Goal: Information Seeking & Learning: Learn about a topic

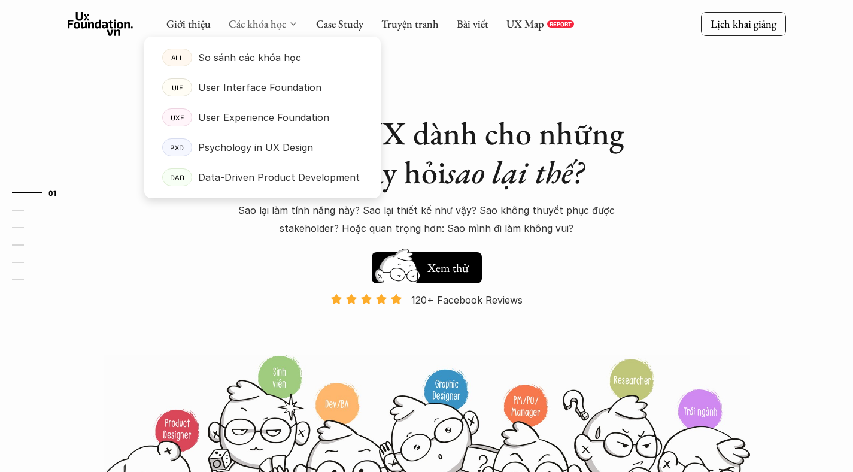
click at [267, 24] on link "Các khóa học" at bounding box center [257, 24] width 57 height 14
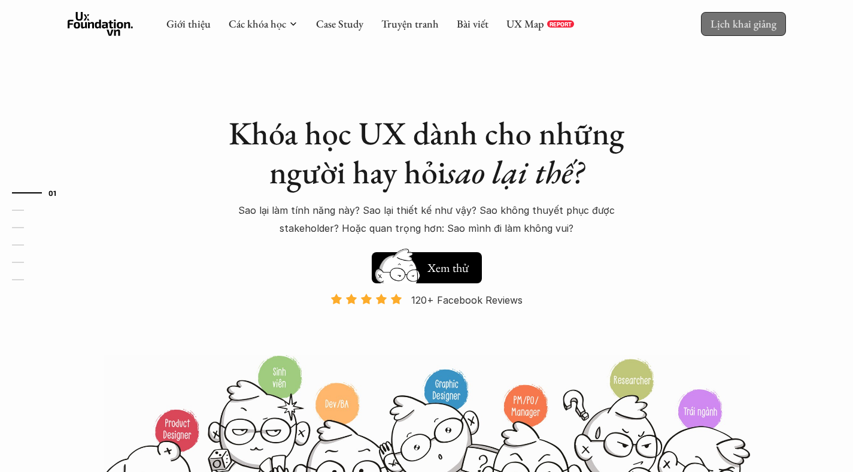
click at [739, 25] on p "Lịch khai giảng" at bounding box center [743, 24] width 66 height 14
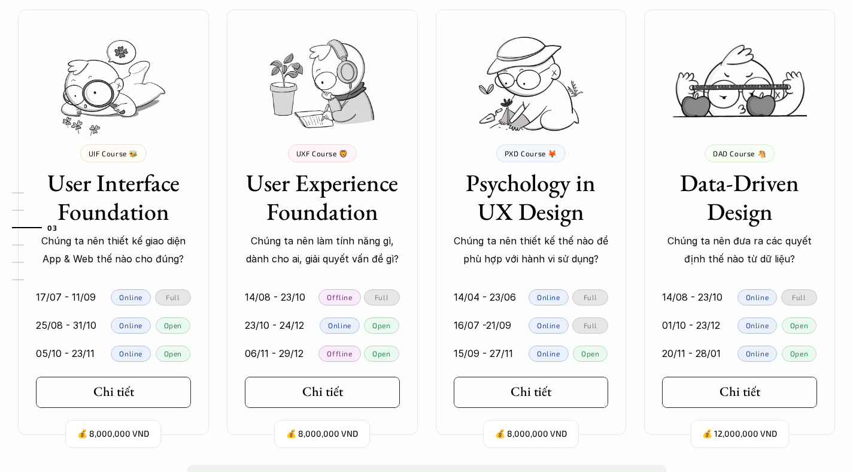
scroll to position [1109, 0]
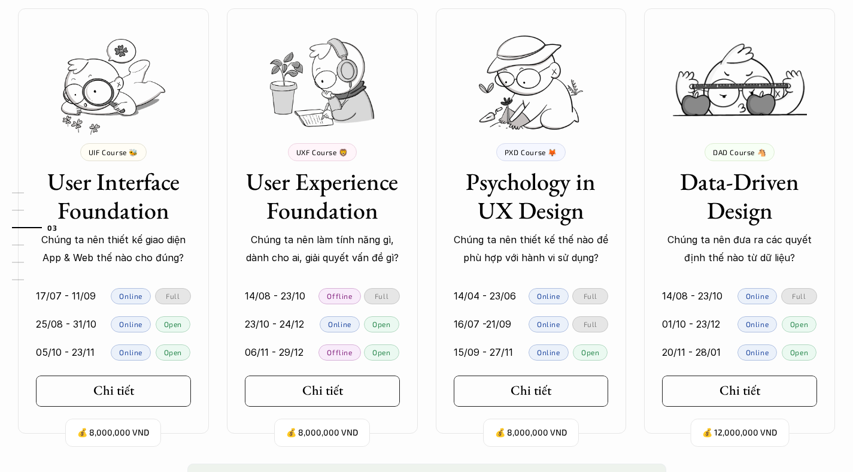
click at [532, 215] on h3 "Psychology in UX Design" at bounding box center [531, 195] width 155 height 57
click at [531, 390] on h5 "Chi tiết" at bounding box center [526, 390] width 41 height 16
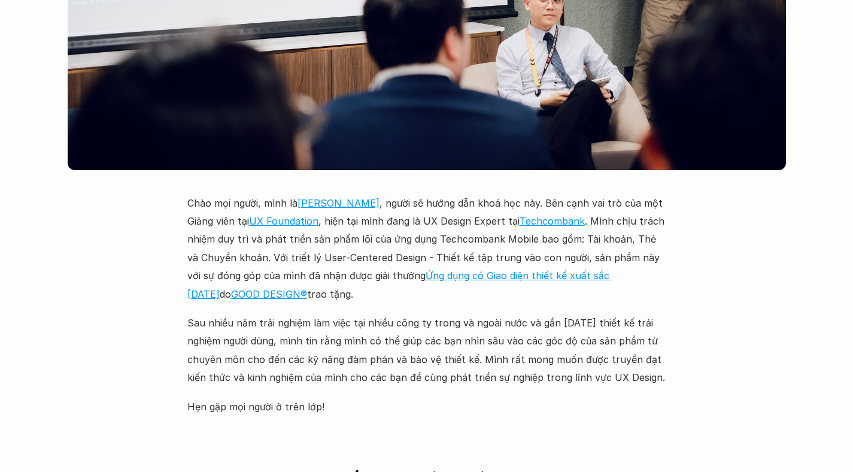
scroll to position [3723, 0]
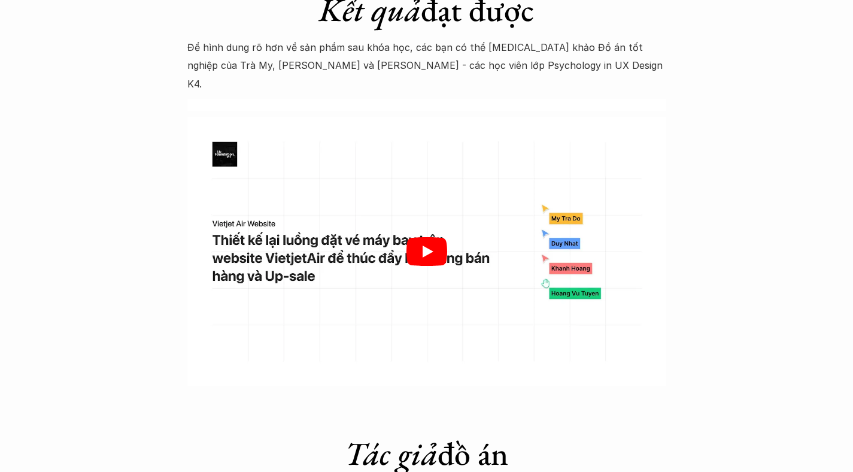
click at [431, 237] on icon "Play" at bounding box center [426, 251] width 41 height 29
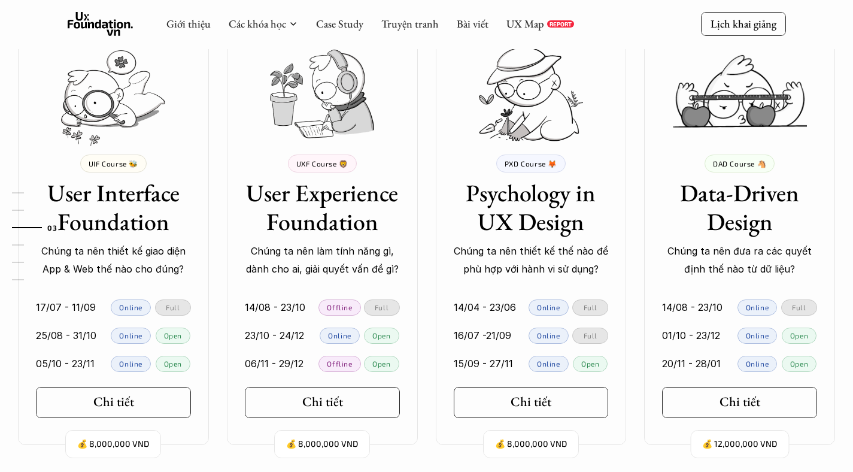
scroll to position [1094, 0]
